Goal: Task Accomplishment & Management: Use online tool/utility

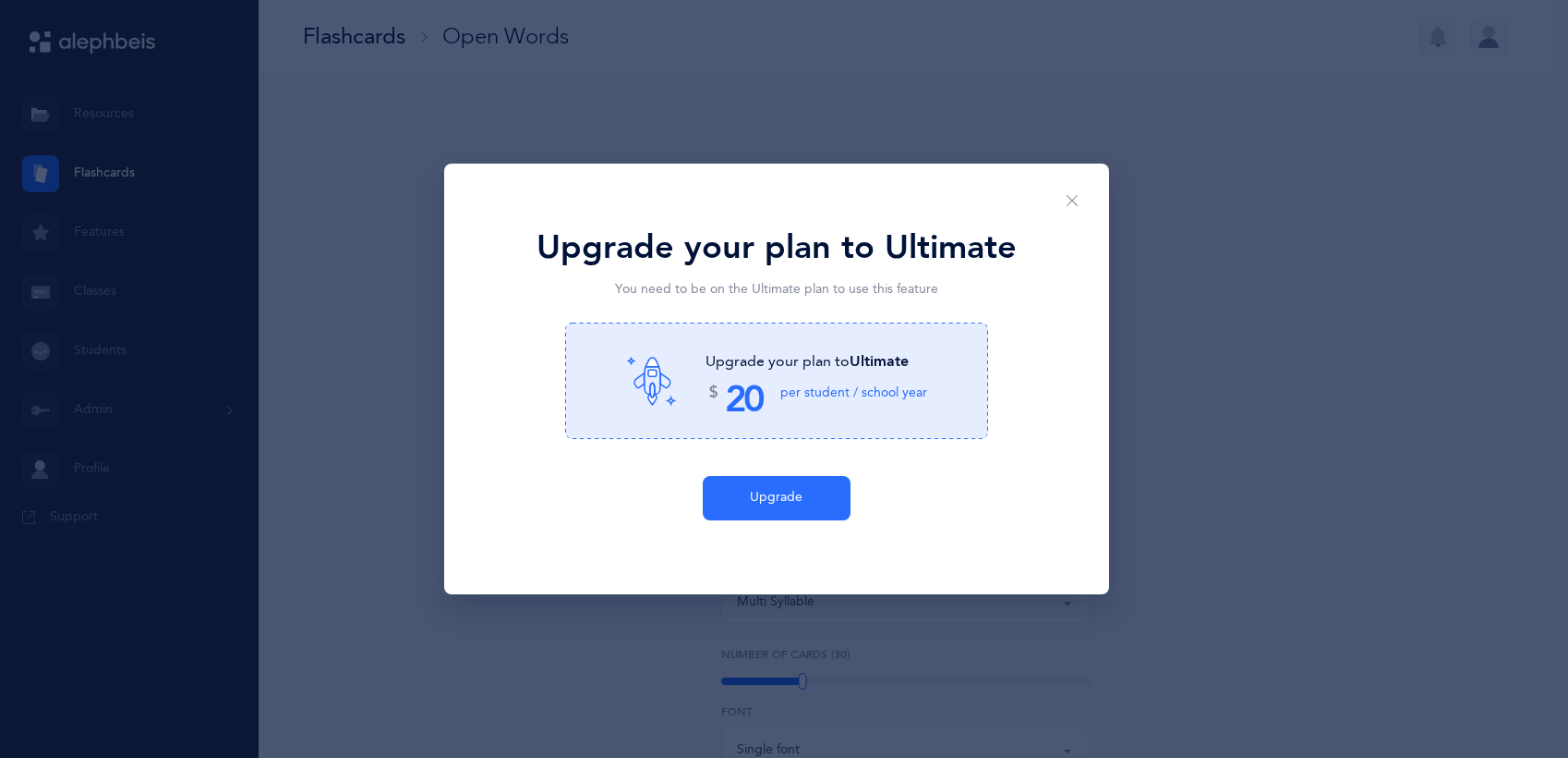
select select "single"
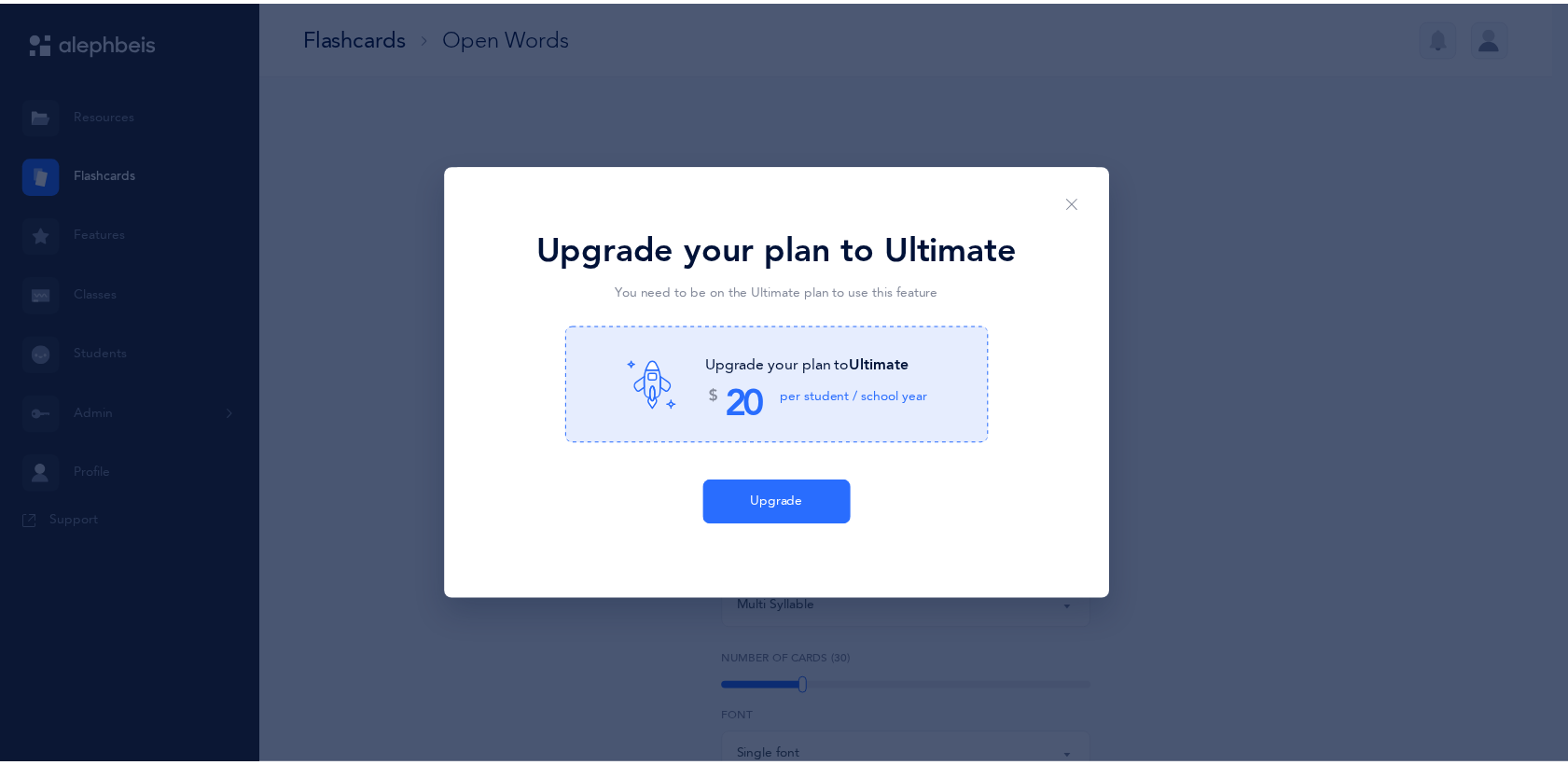
scroll to position [383, 0]
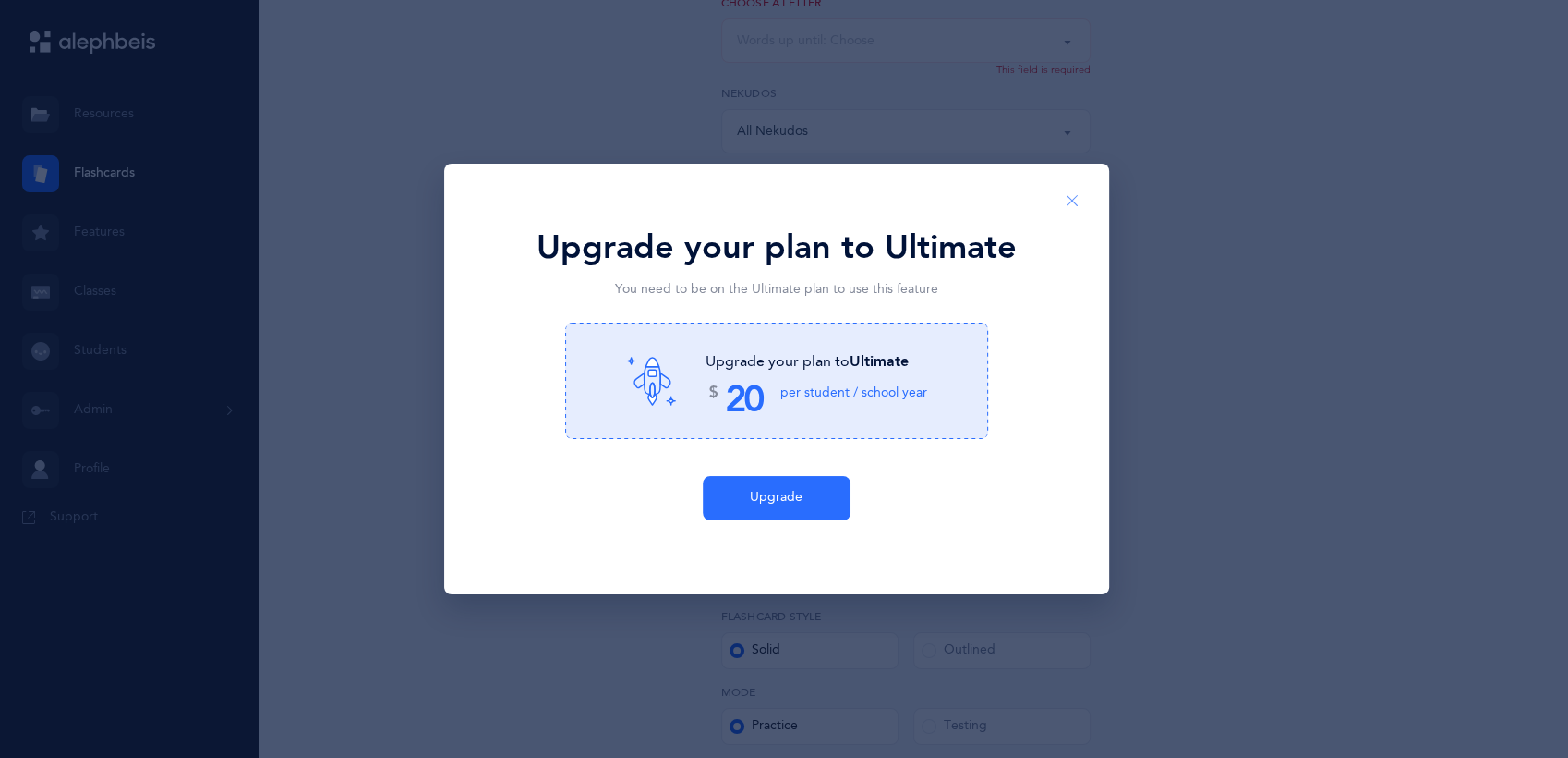
click at [1076, 196] on icon "Close" at bounding box center [1072, 201] width 15 height 17
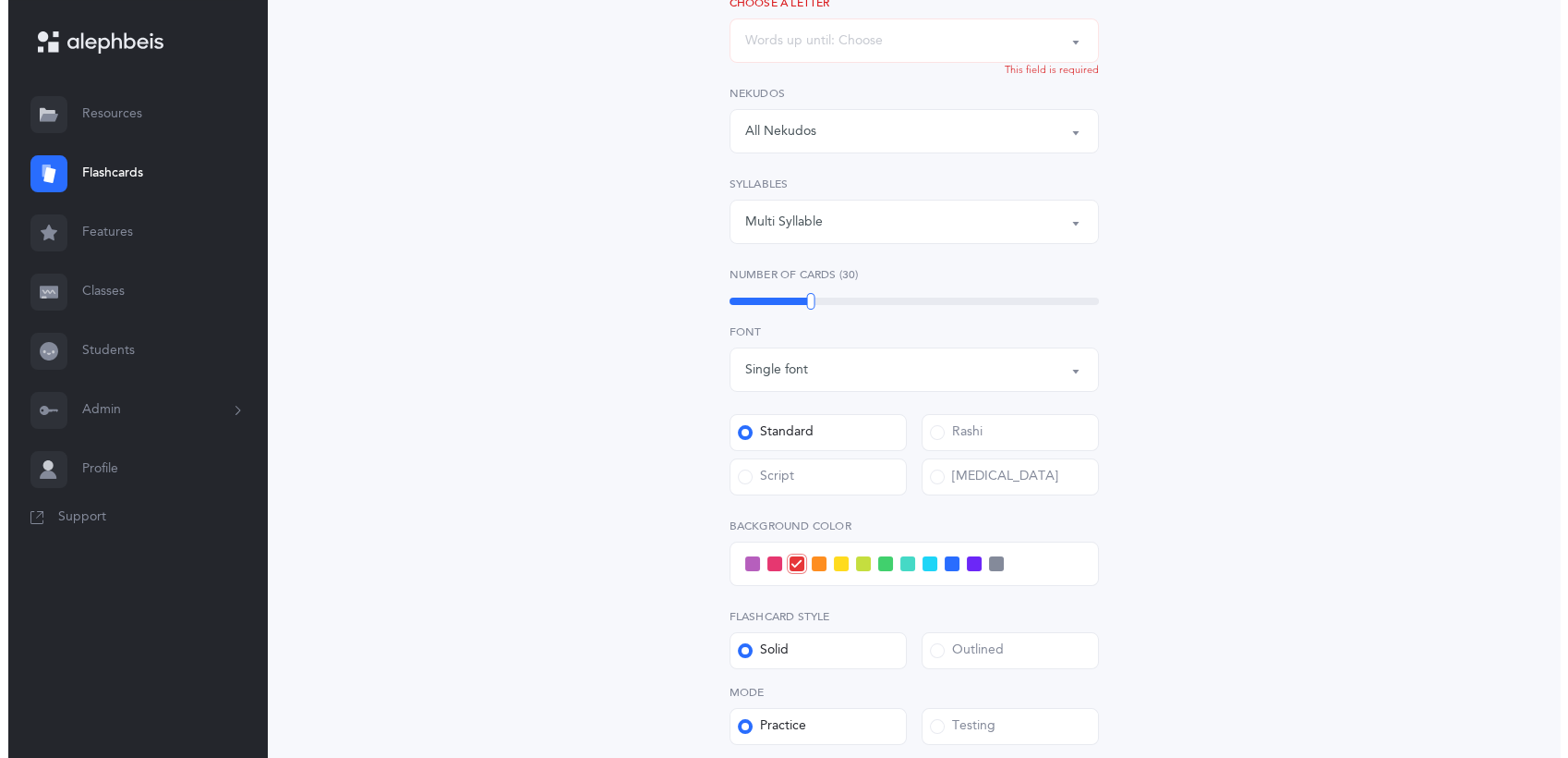
scroll to position [0, 0]
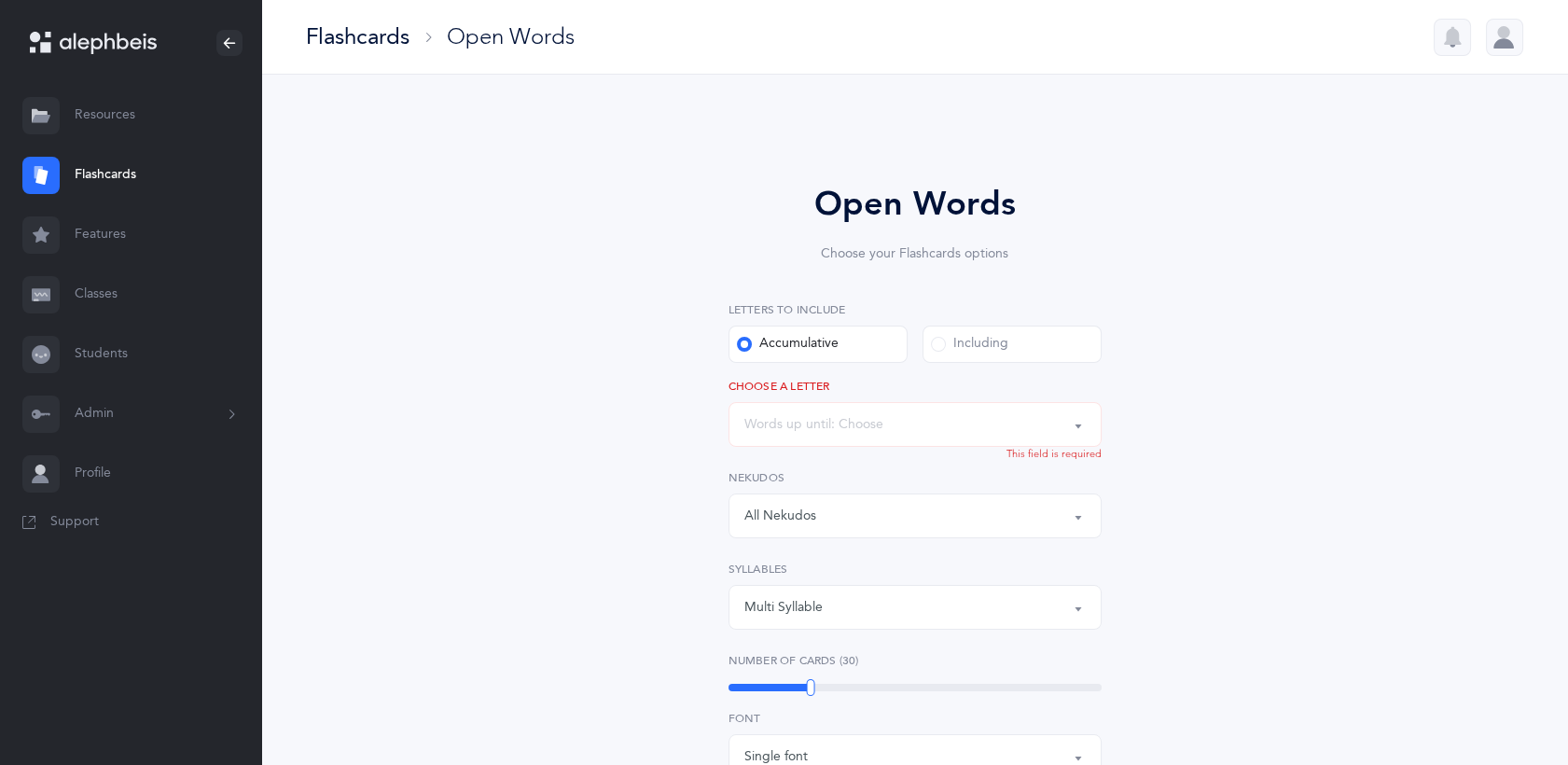
click at [383, 40] on div "Flashcards" at bounding box center [358, 36] width 104 height 31
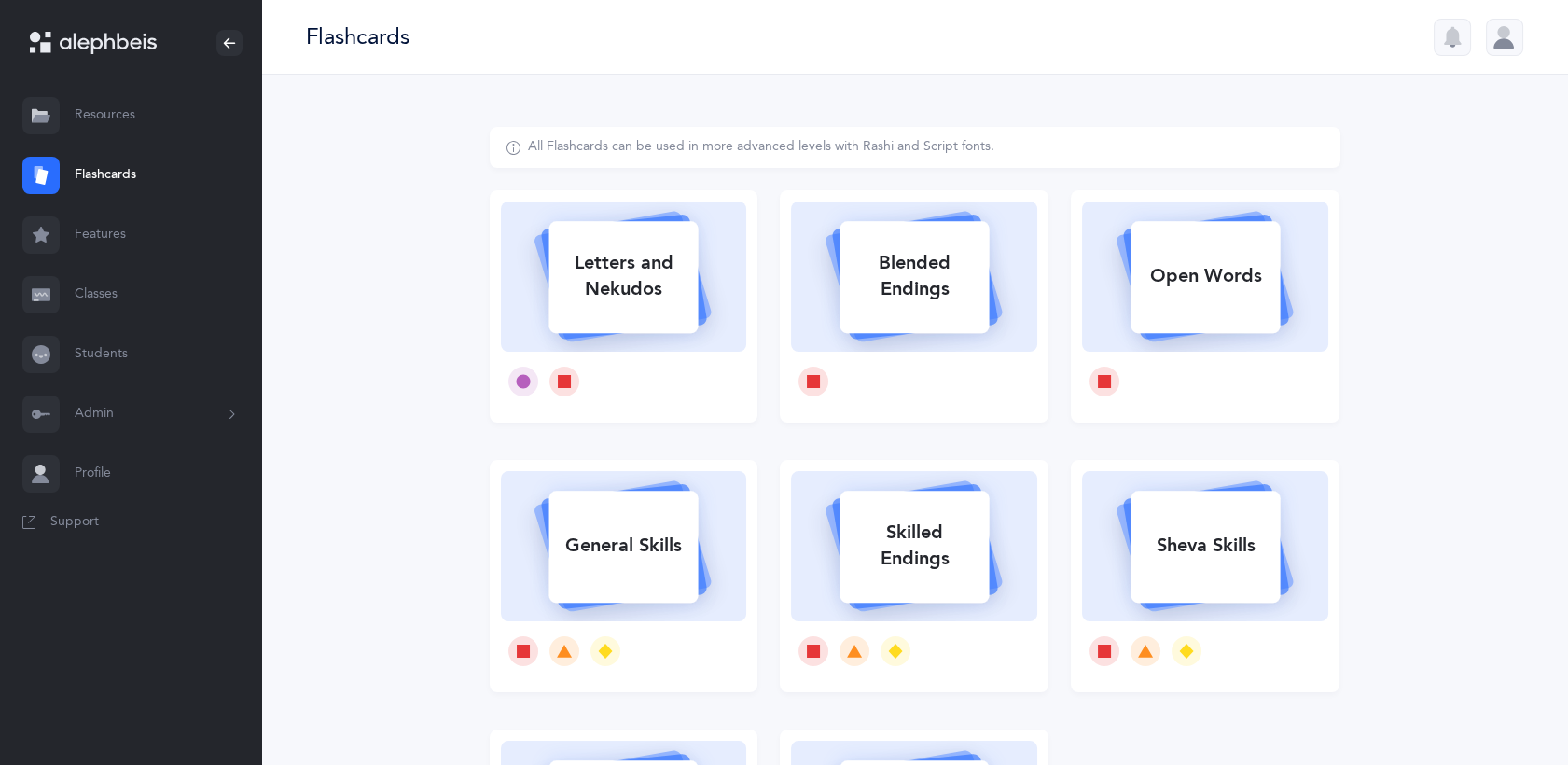
click at [1516, 43] on div at bounding box center [1504, 37] width 37 height 37
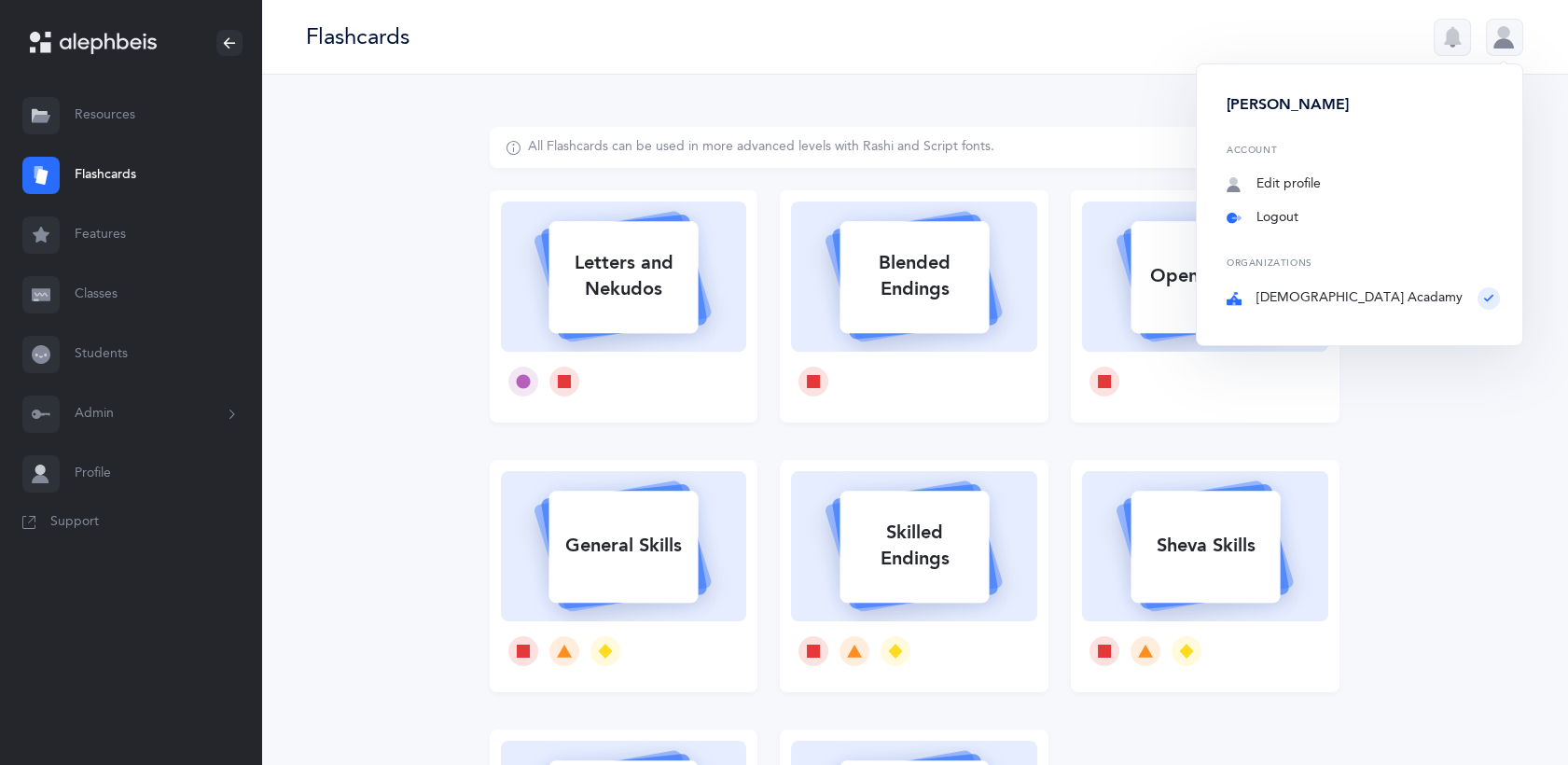
click at [1348, 220] on link "Logout" at bounding box center [1364, 218] width 273 height 19
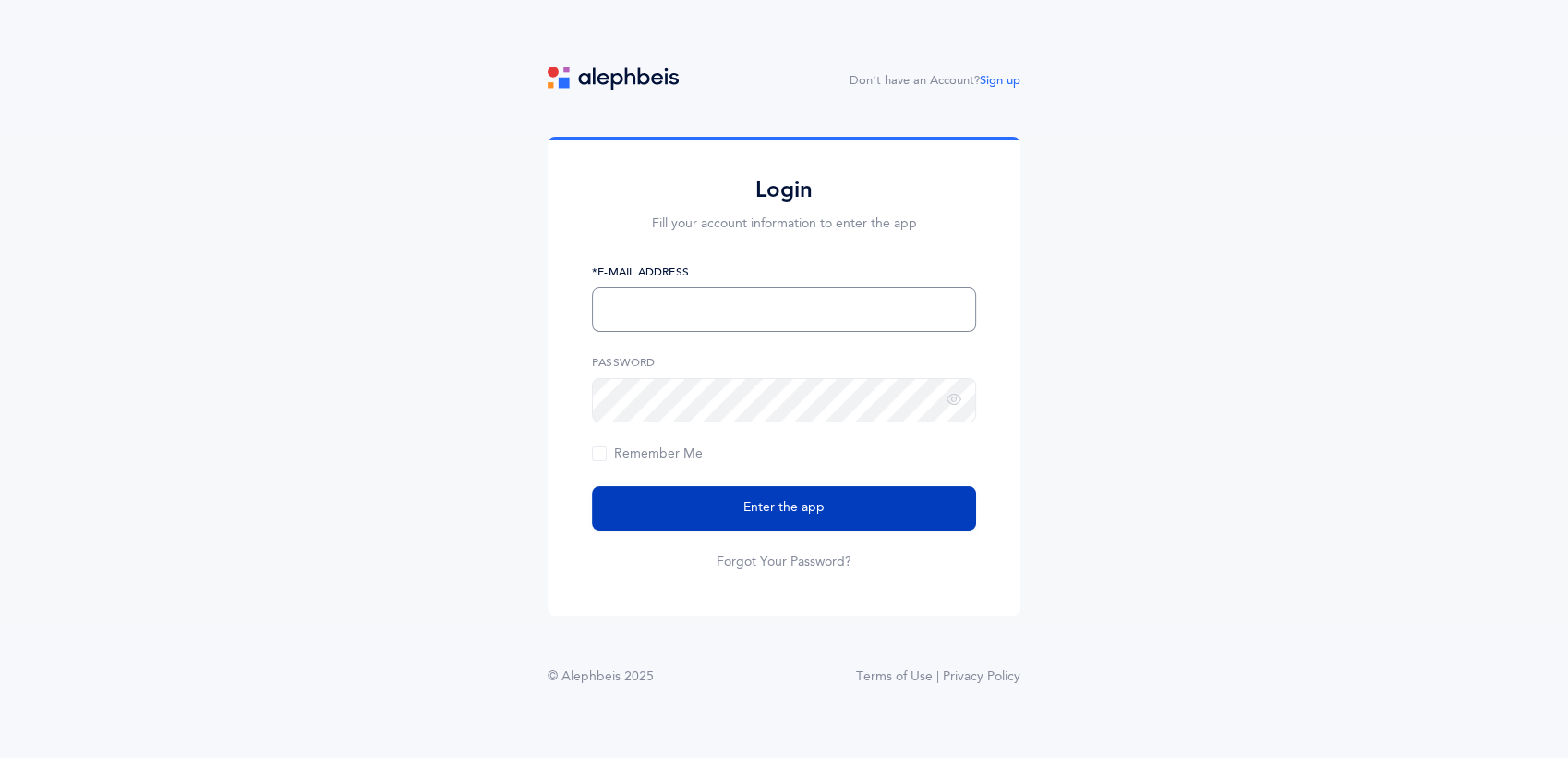
type input "ahanover@shalomtorah.org"
click at [810, 513] on span "Enter the app" at bounding box center [784, 508] width 81 height 20
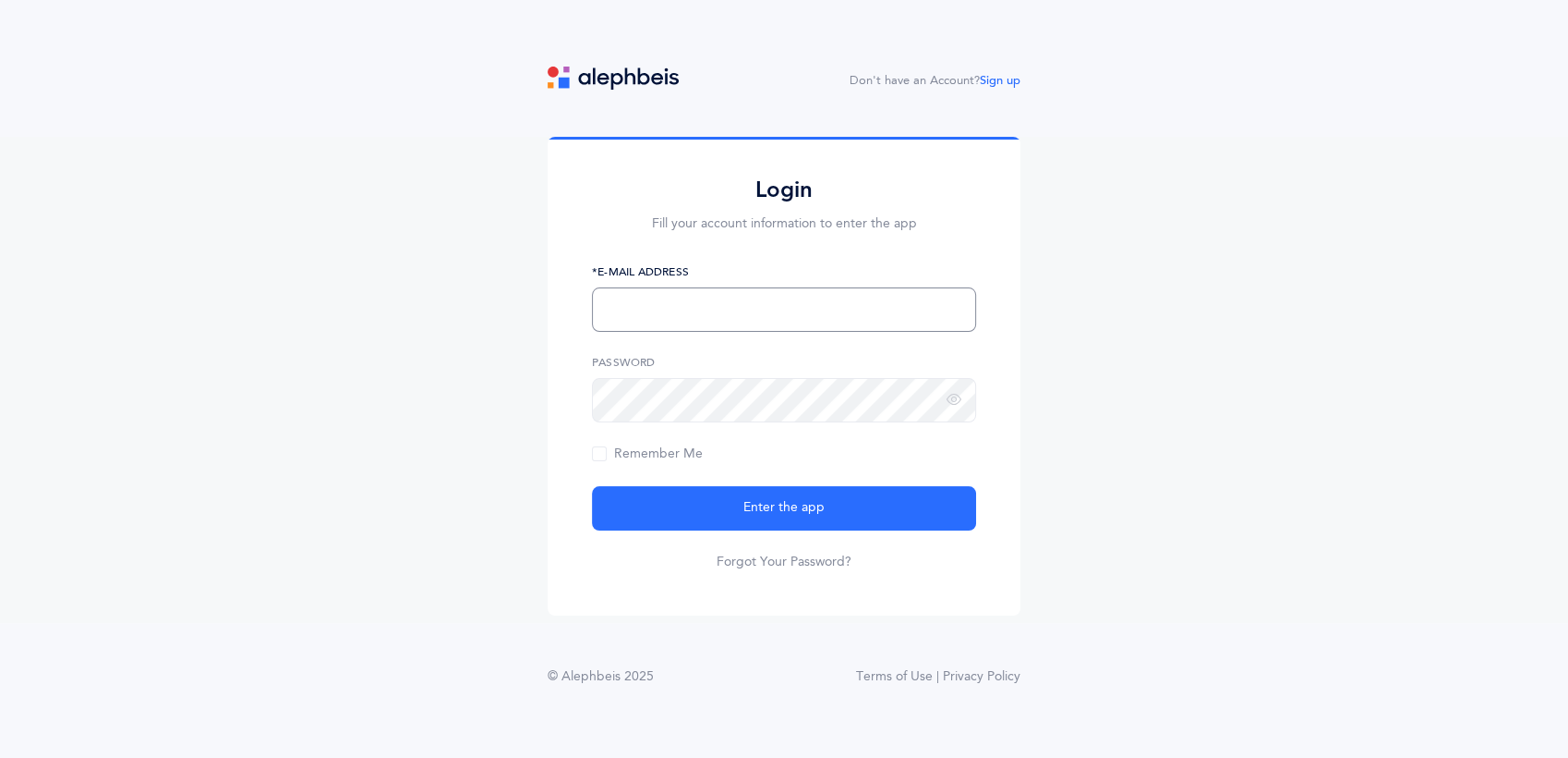
type input "ahanover@shalomtorah.org"
click at [502, 402] on div "Login Fill your account information to enter the app ahanover@shalomtorah.org *…" at bounding box center [784, 379] width 1568 height 485
click at [592, 486] on button "Enter the app" at bounding box center [784, 508] width 384 height 44
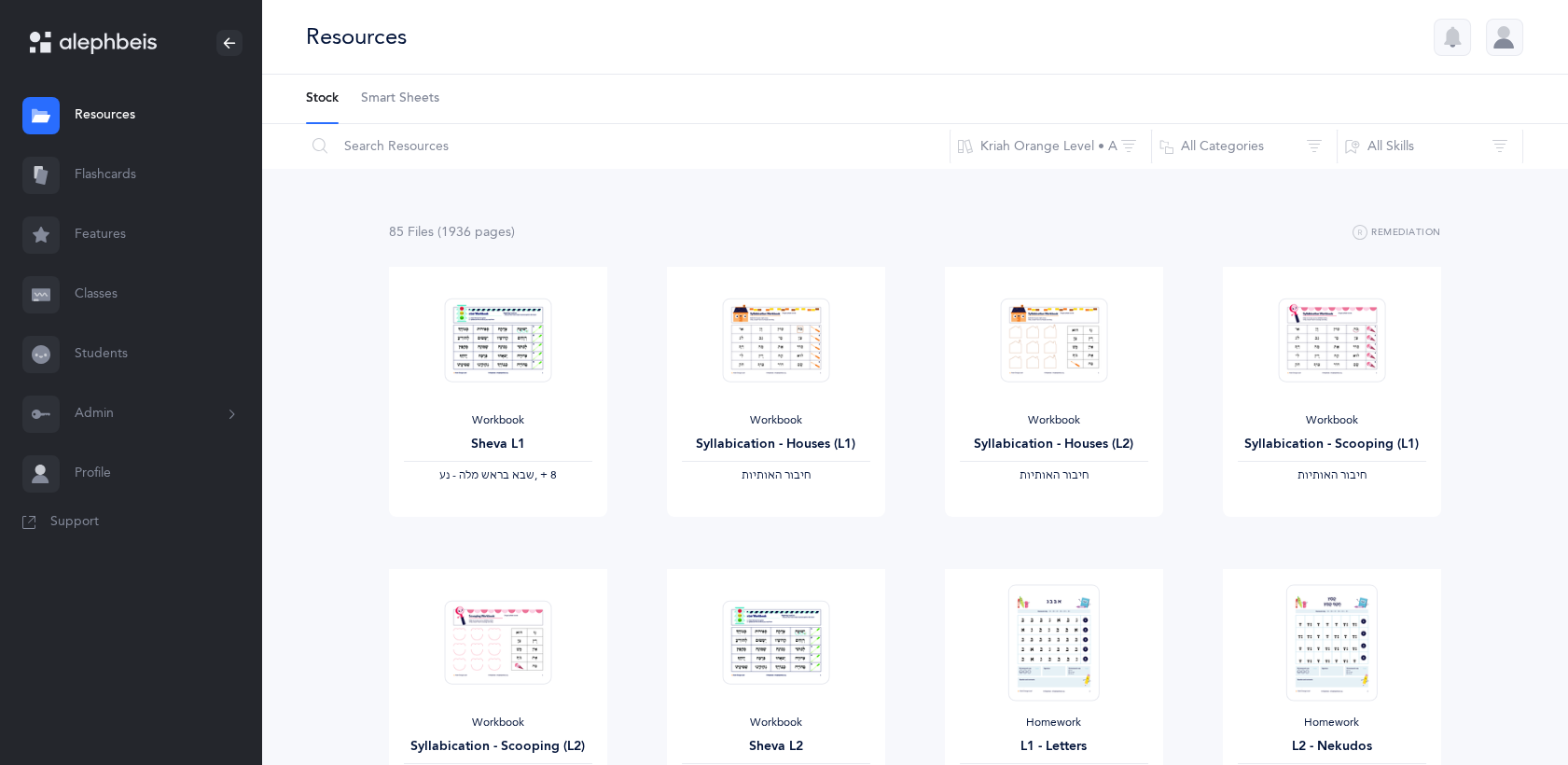
click at [138, 183] on link "Flashcards" at bounding box center [131, 176] width 261 height 60
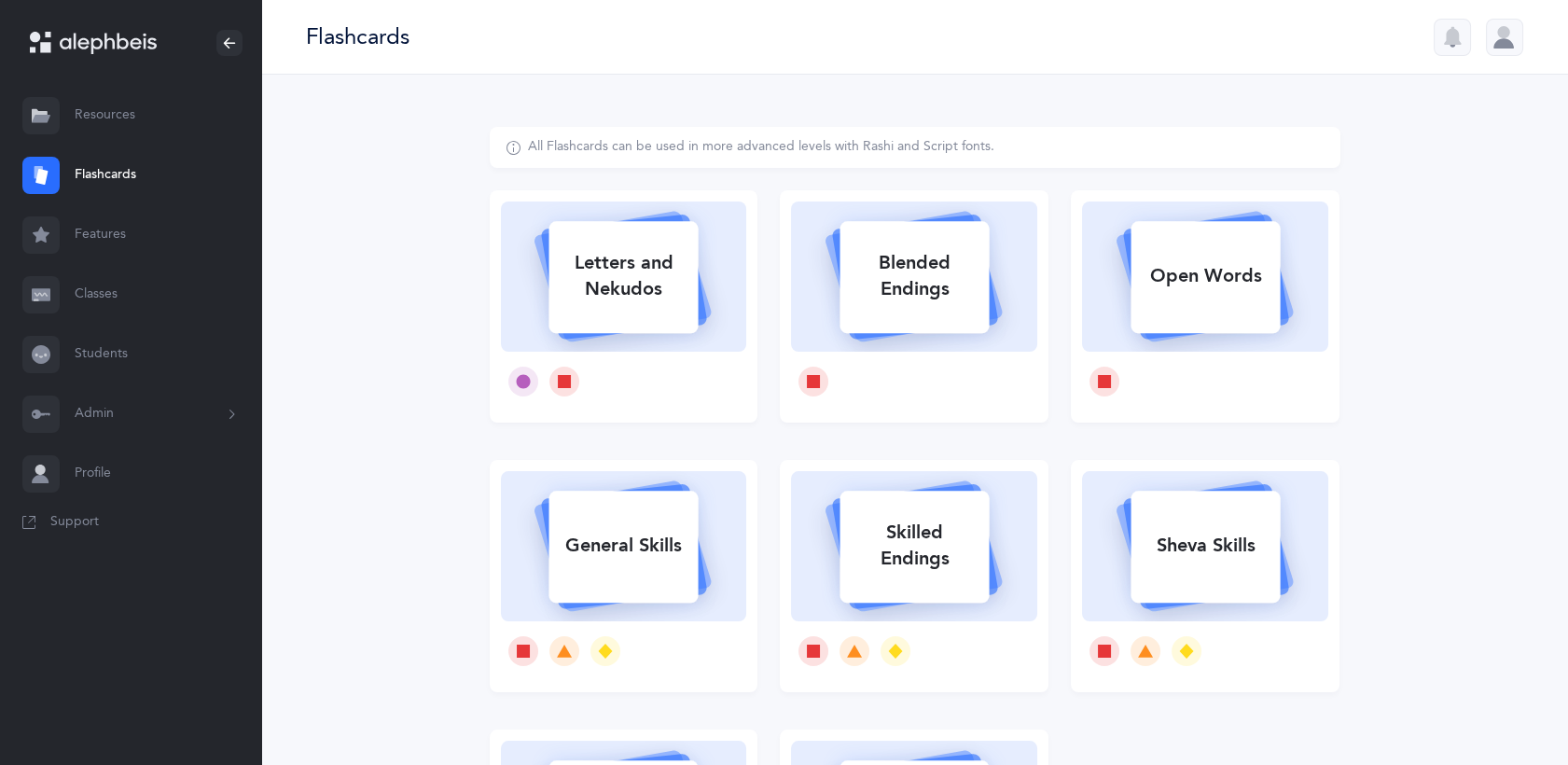
click at [939, 403] on div at bounding box center [914, 382] width 246 height 60
select select
select select "single"
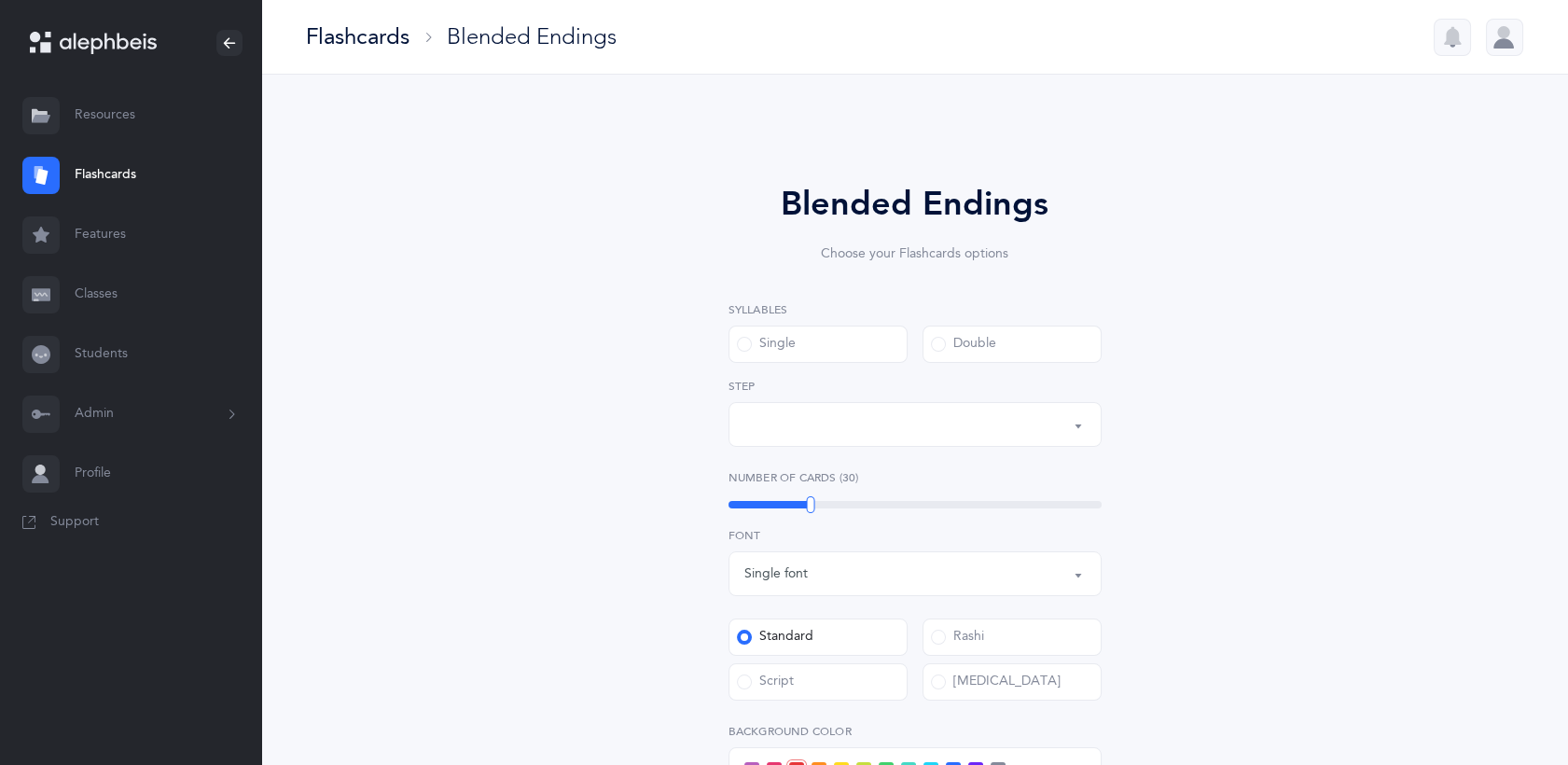
select select "28"
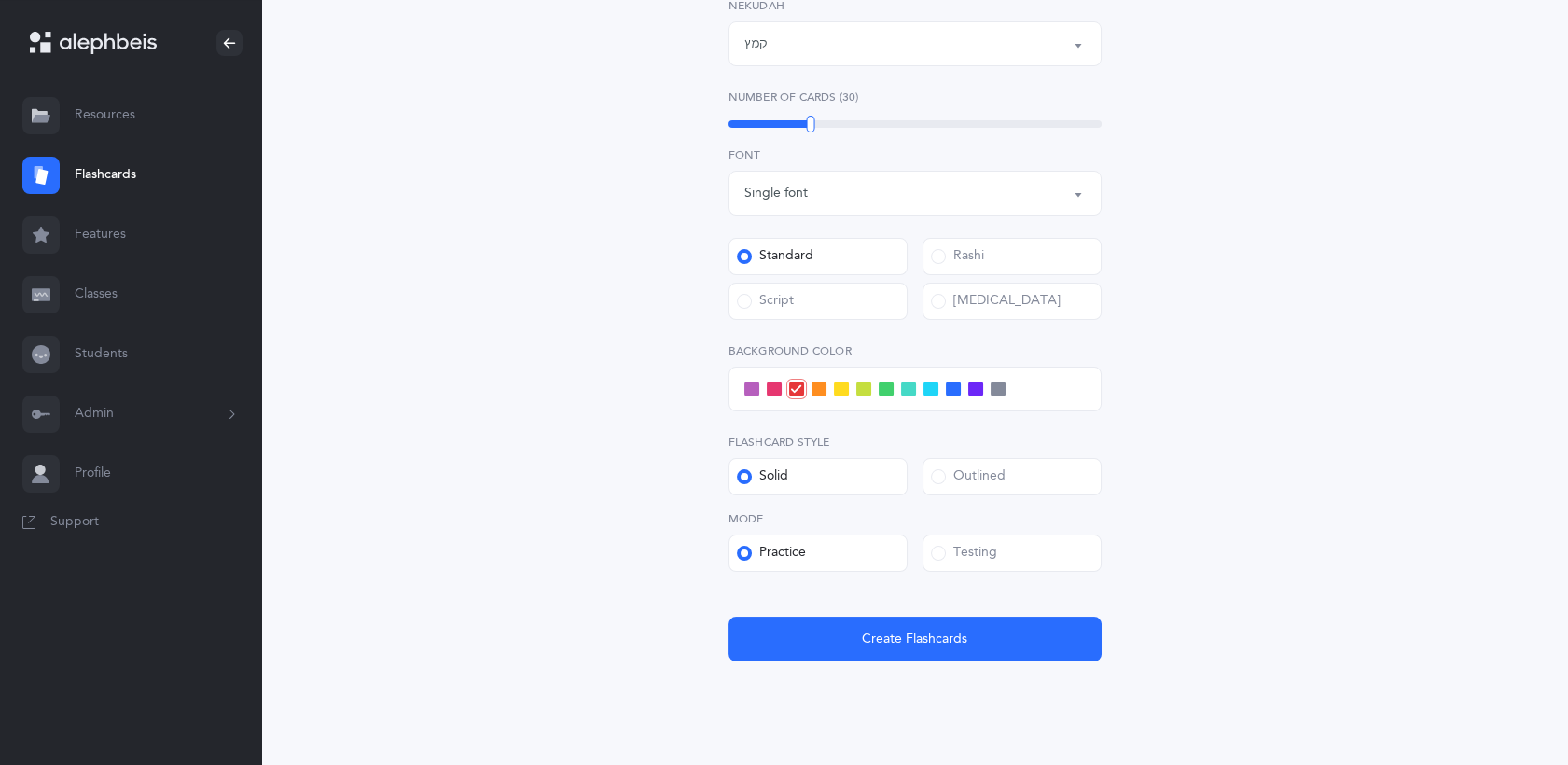
scroll to position [483, 0]
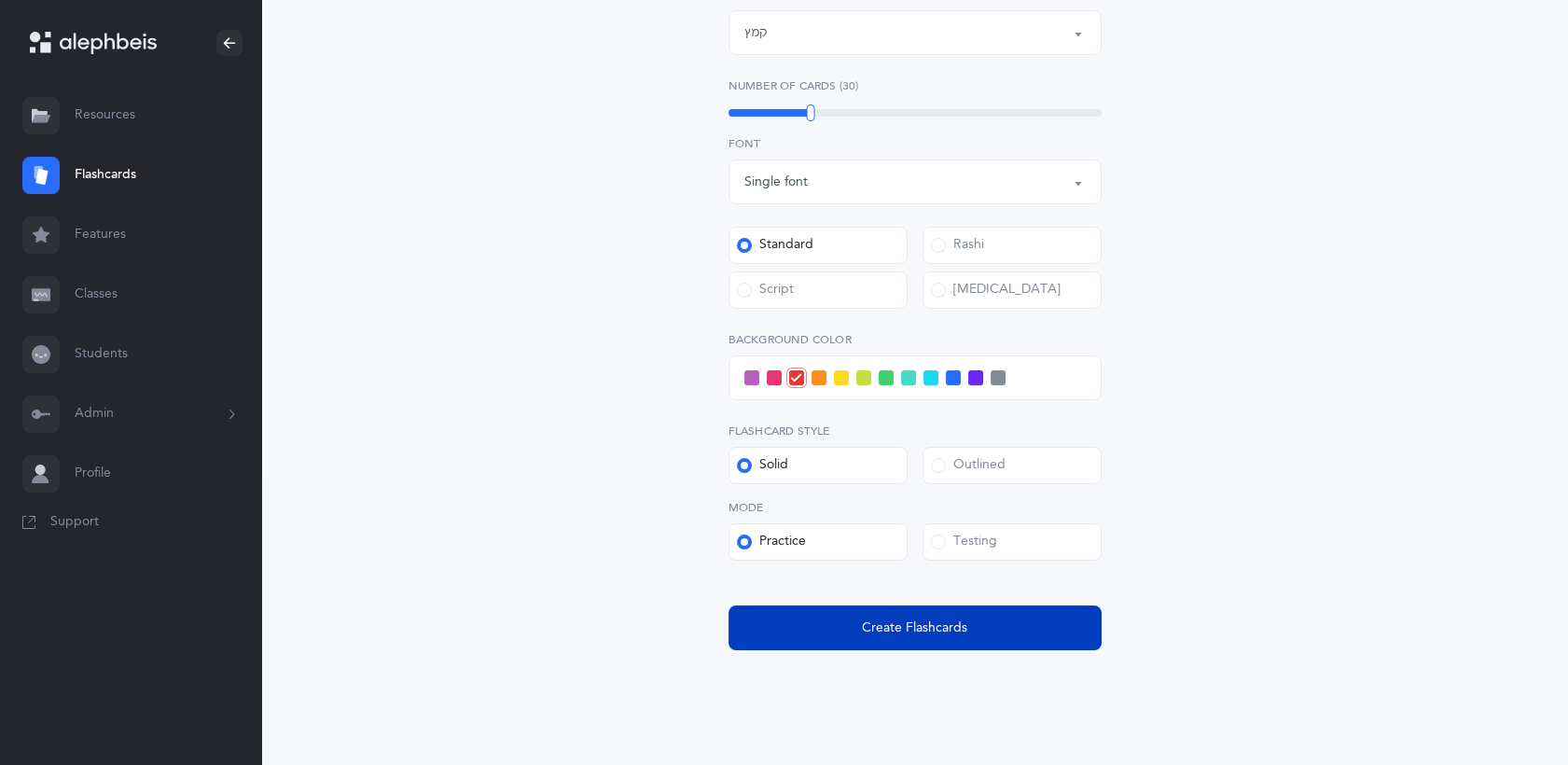
click at [1017, 626] on button "Create Flashcards" at bounding box center [915, 627] width 373 height 45
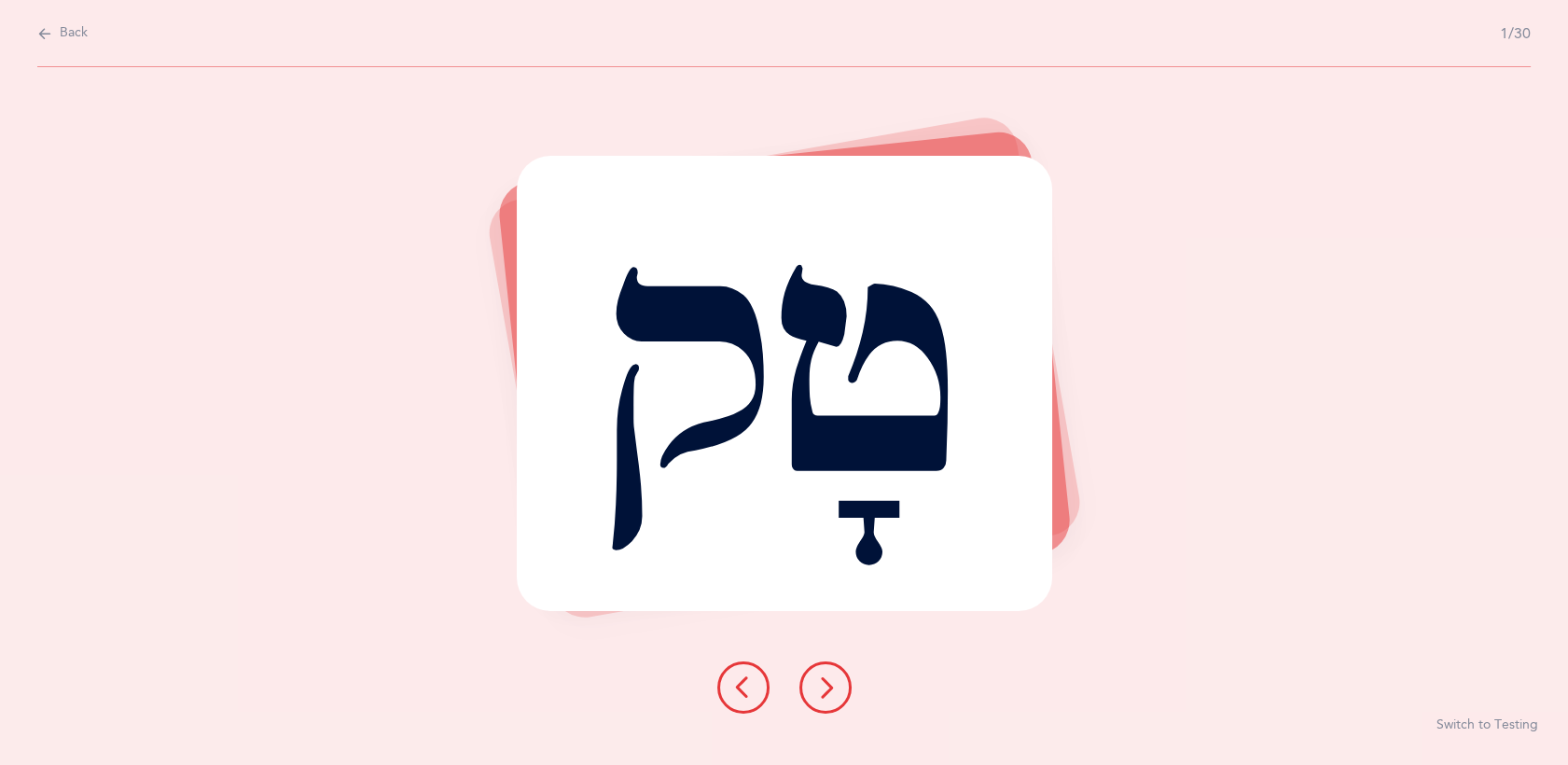
scroll to position [0, 0]
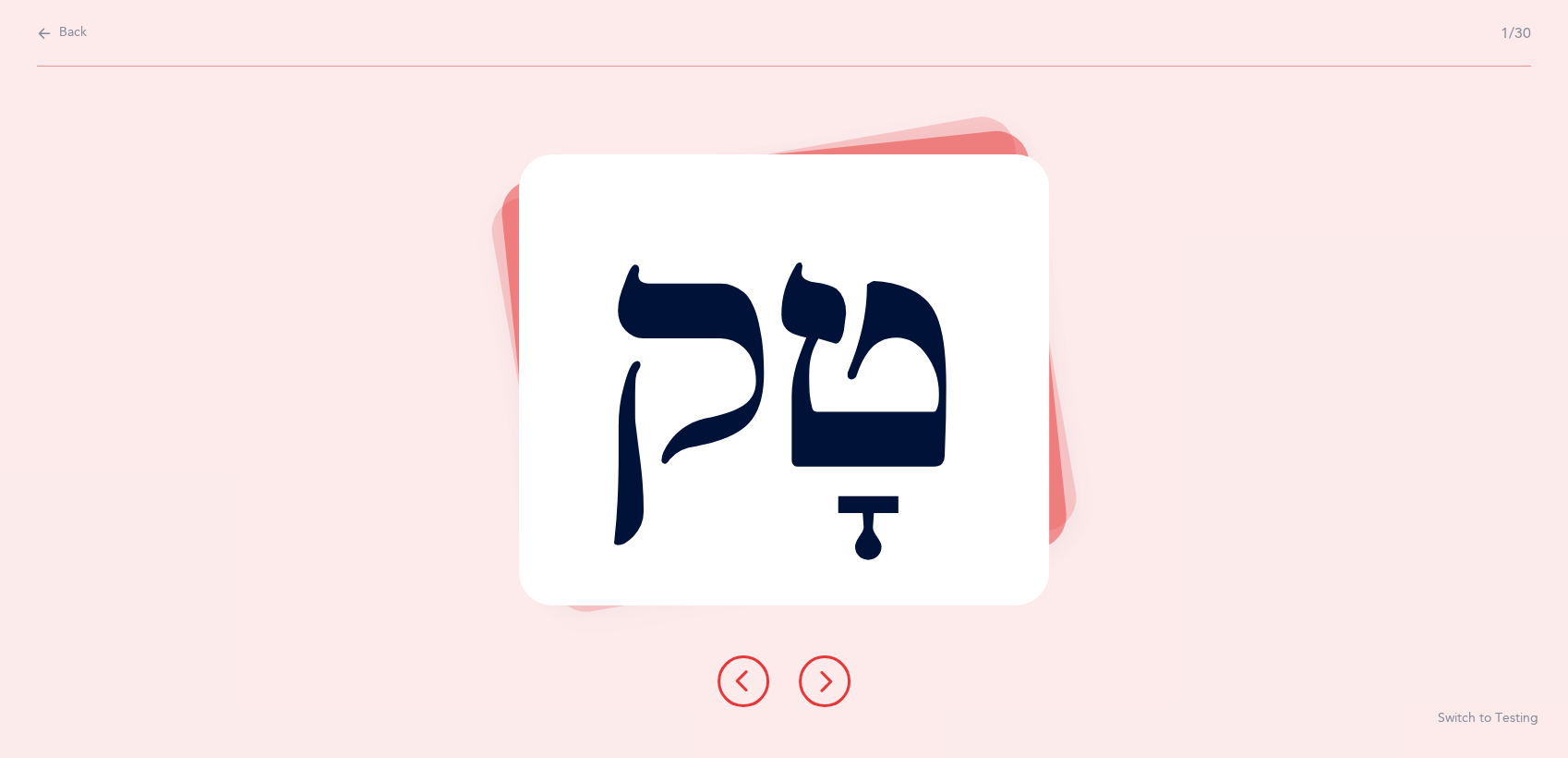
click at [55, 41] on button "Back" at bounding box center [61, 33] width 50 height 21
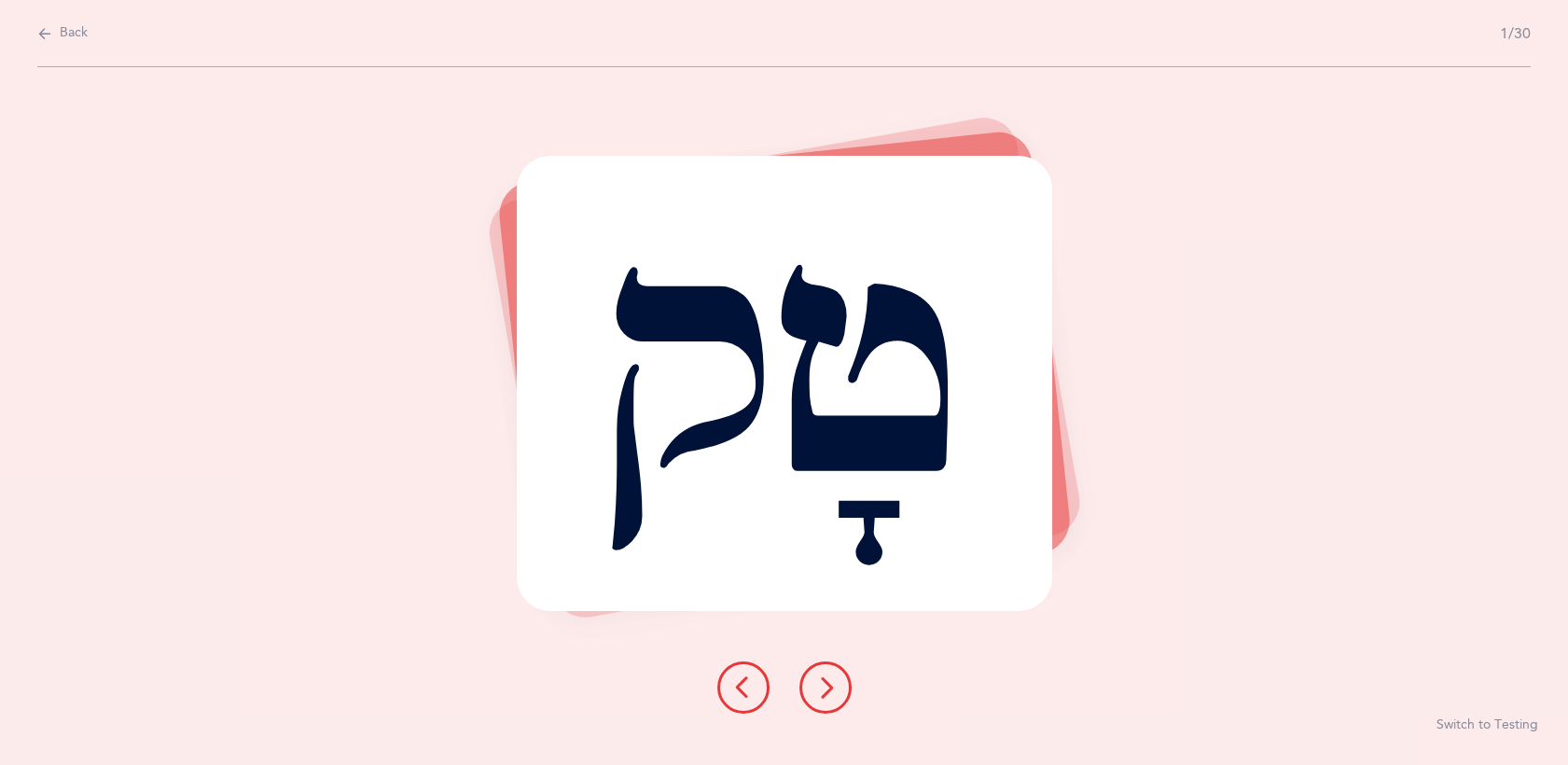
select select "28"
select select "single"
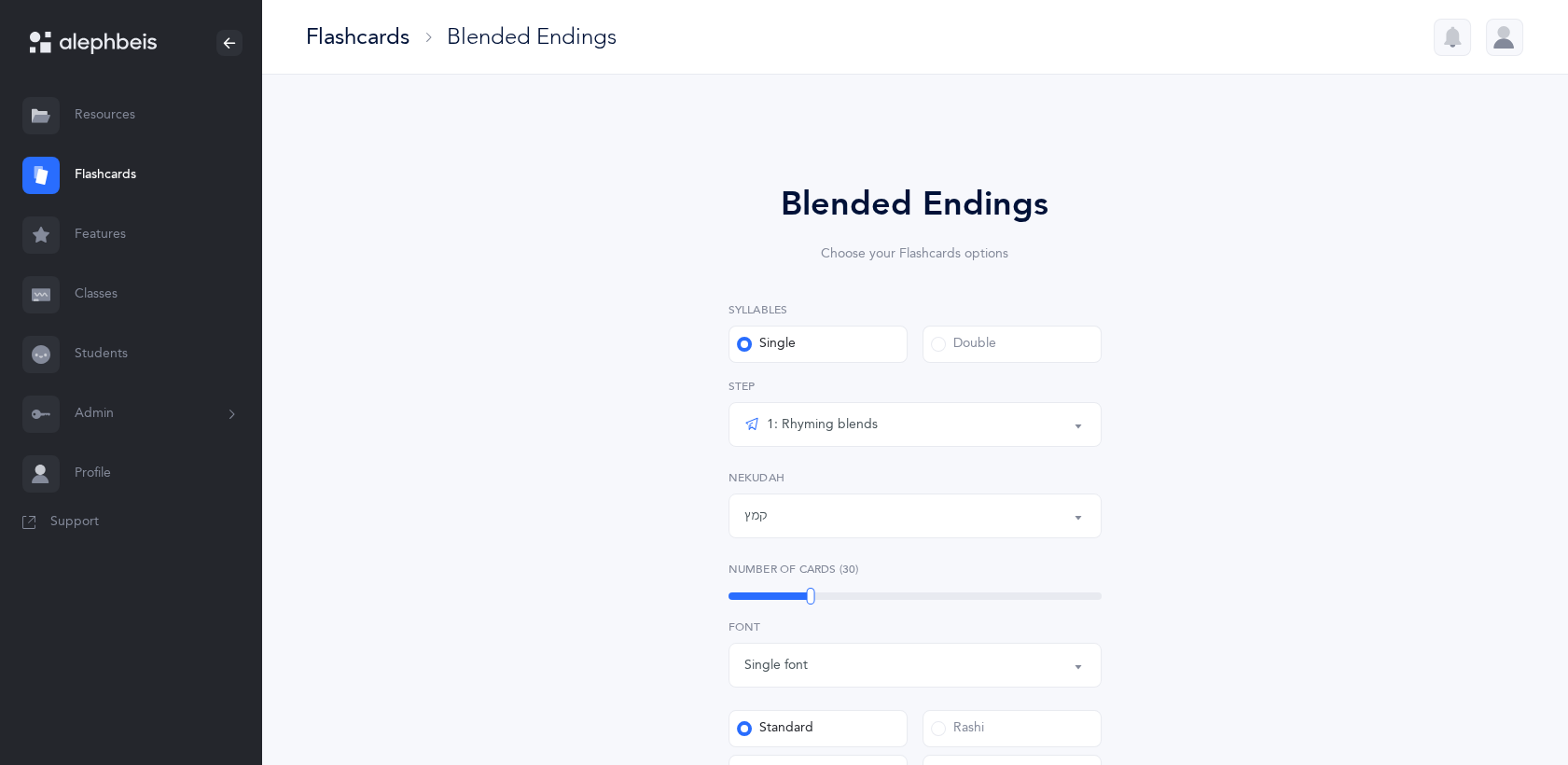
click at [83, 168] on link "Flashcards" at bounding box center [131, 176] width 261 height 60
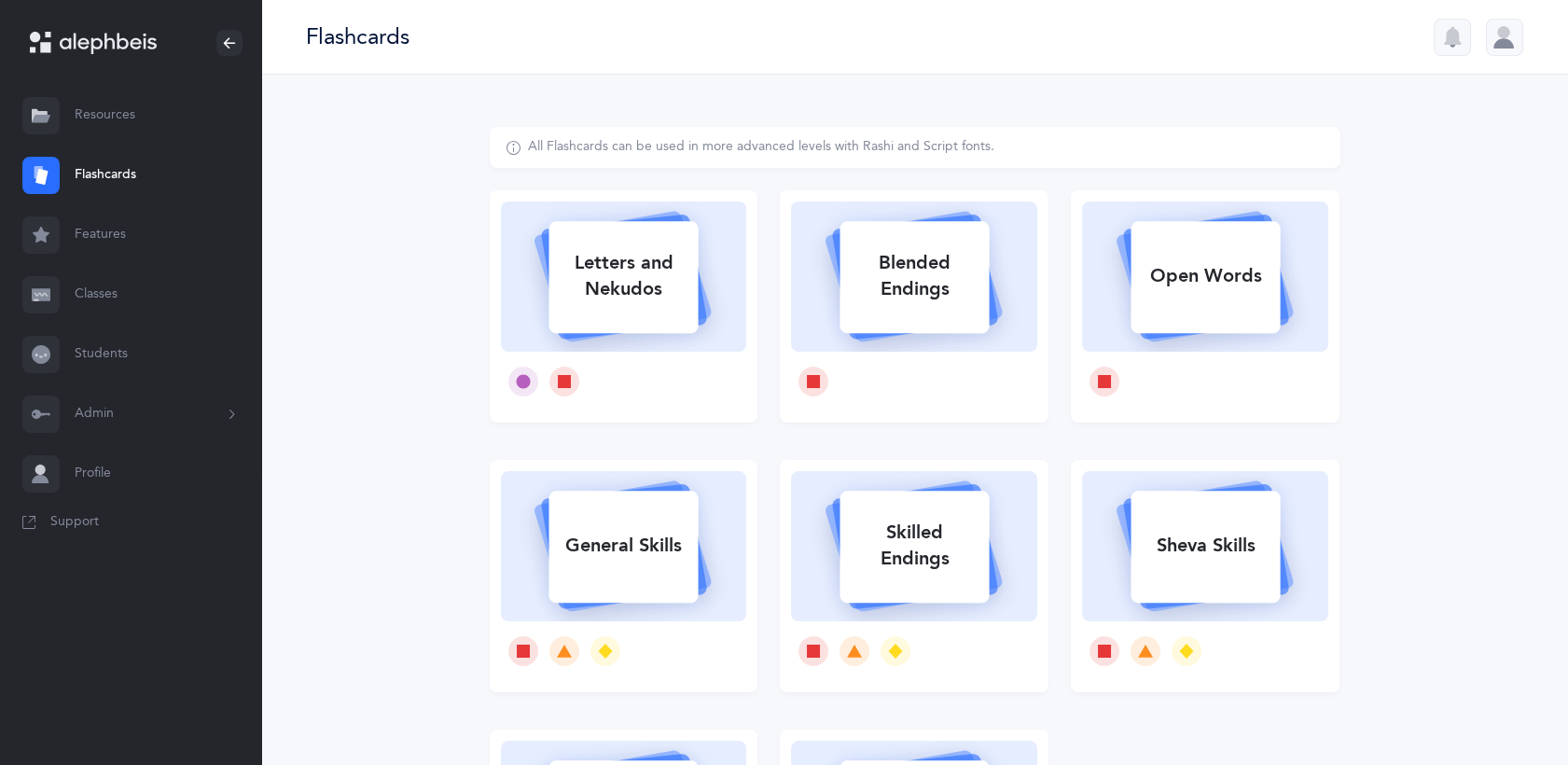
click at [563, 295] on div "Letters and Nekudos" at bounding box center [623, 276] width 149 height 74
select select
select select "single"
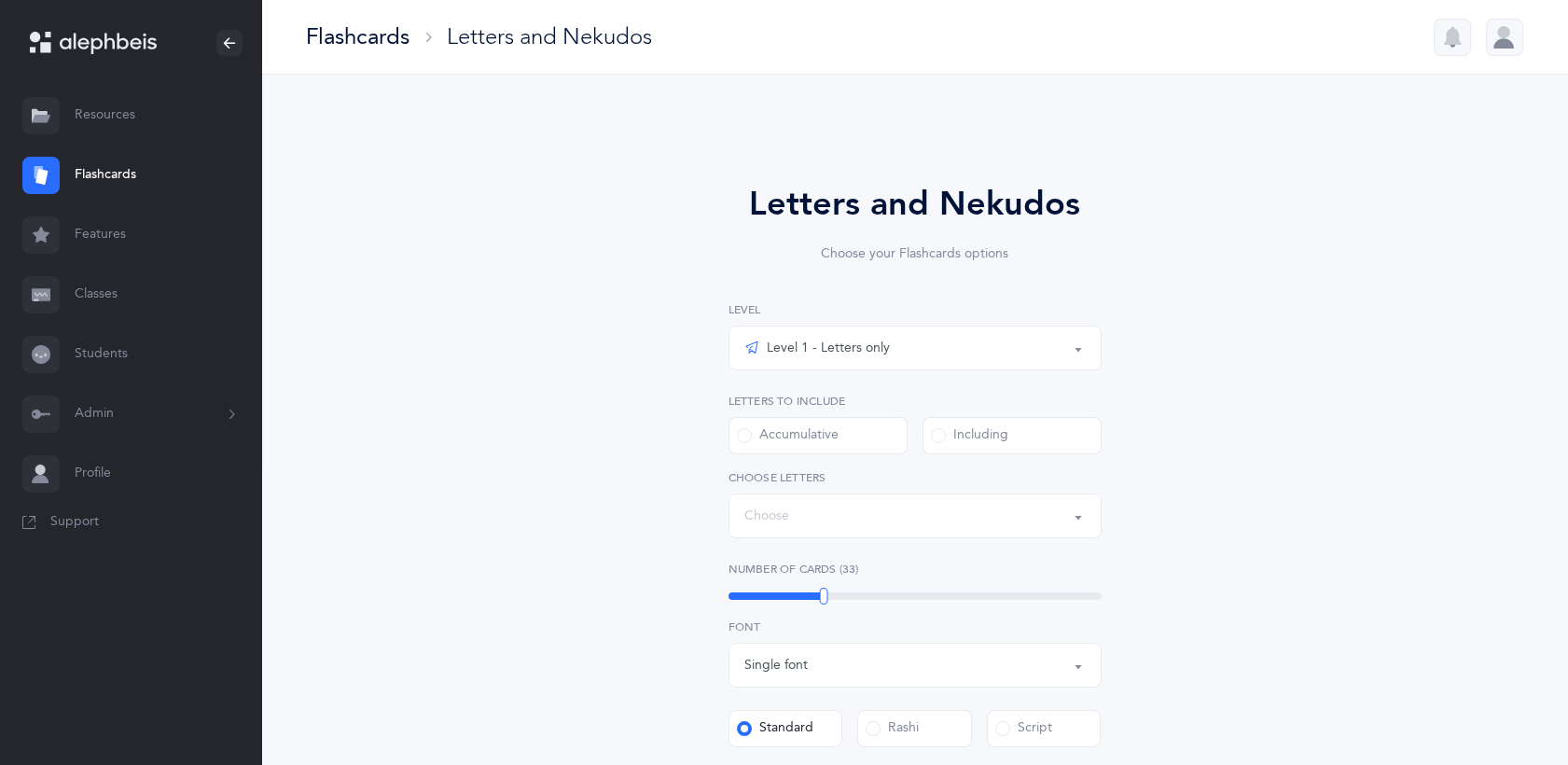
select select "27"
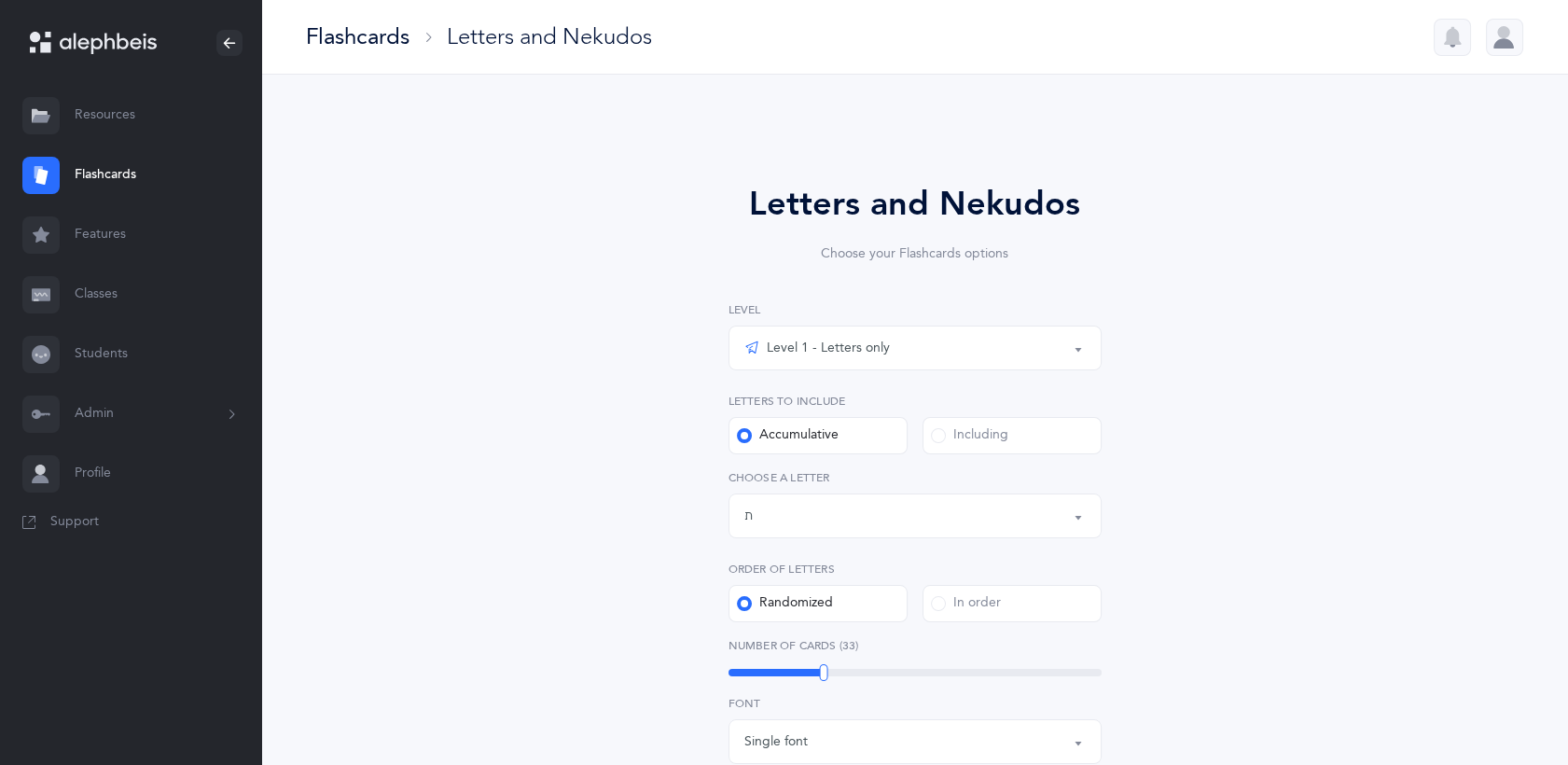
click at [896, 352] on div "Level 1 - Letters only" at bounding box center [915, 347] width 342 height 31
click at [873, 485] on span "Level 3 - Letters and Nekudos" at bounding box center [894, 479] width 230 height 17
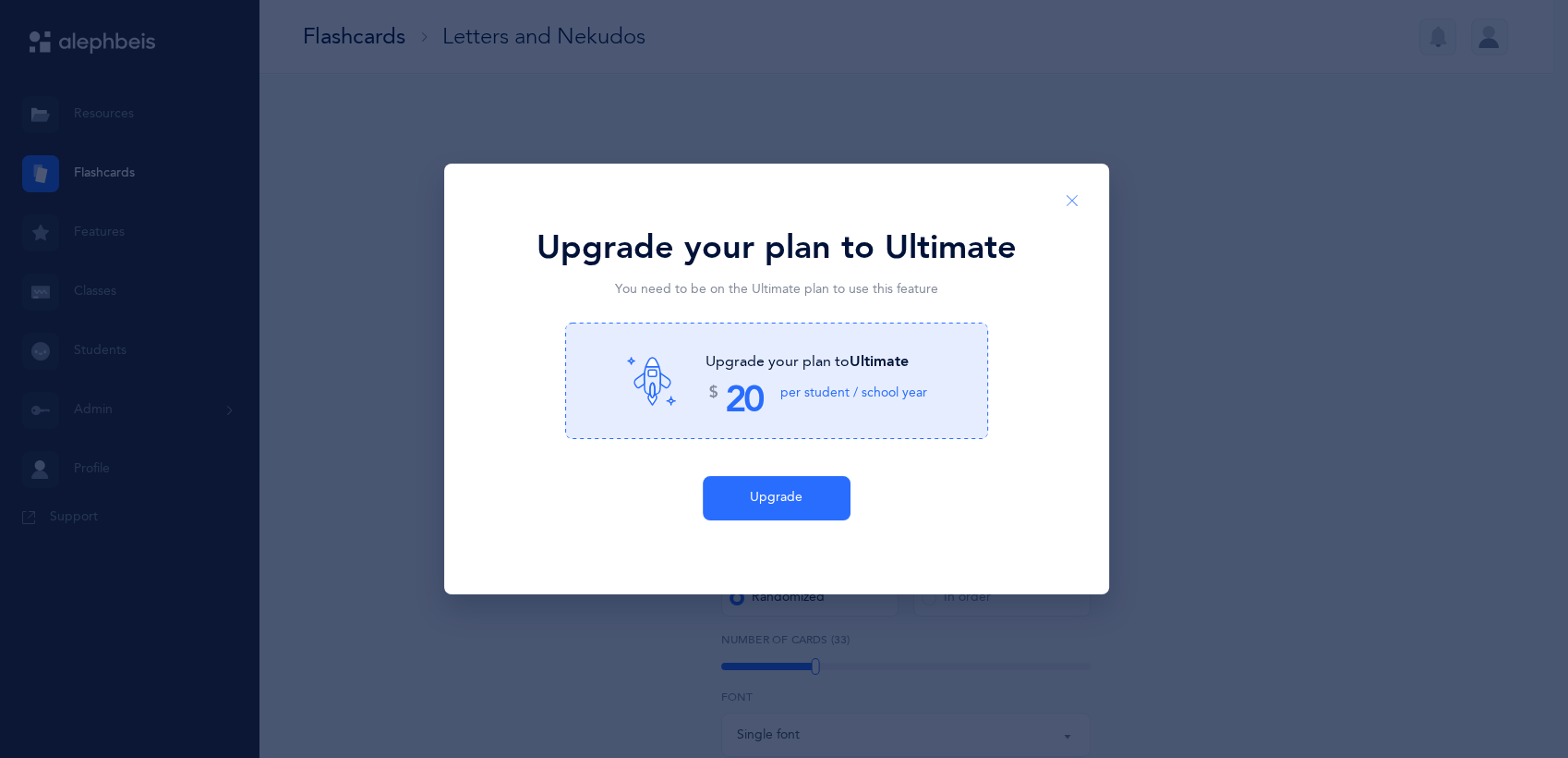
click at [1076, 199] on icon "Close" at bounding box center [1072, 201] width 15 height 17
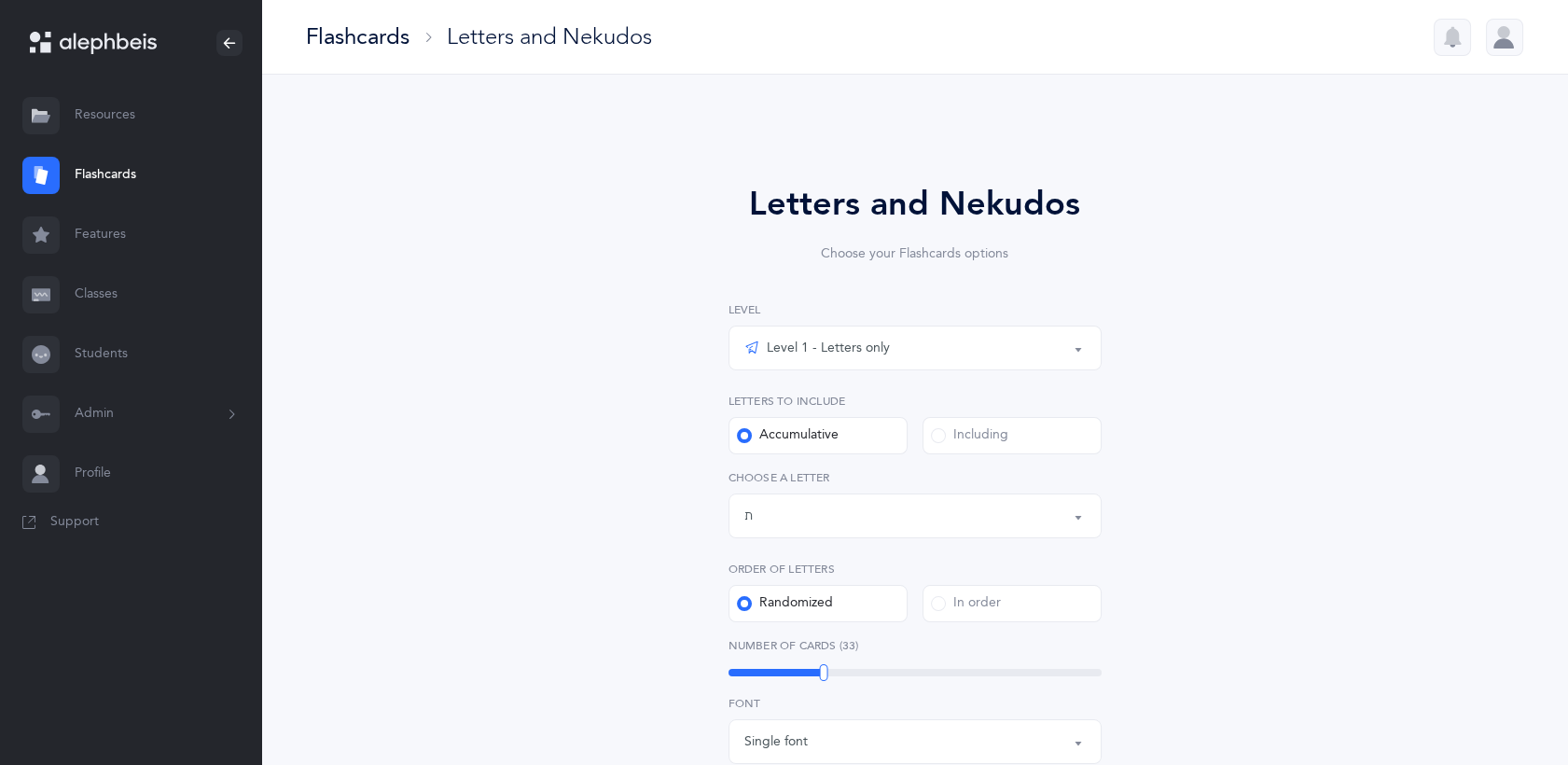
click at [866, 344] on div "Level 1 - Letters only" at bounding box center [817, 347] width 146 height 22
click at [848, 437] on span "Level 2 - Nekudos only" at bounding box center [847, 442] width 136 height 17
select select "1"
select select "27"
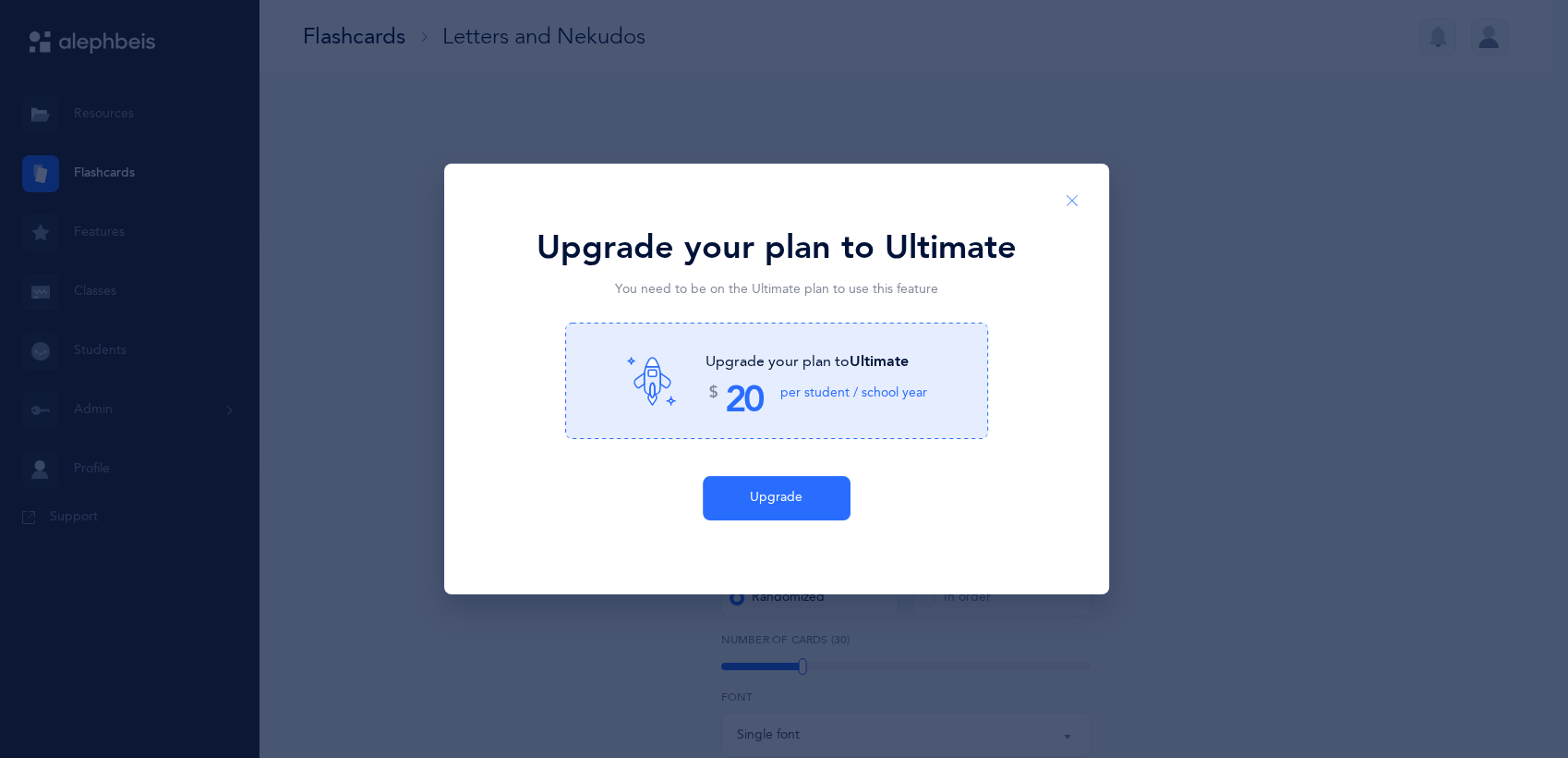
click at [1079, 194] on icon "Close" at bounding box center [1072, 201] width 15 height 17
